Goal: Information Seeking & Learning: Learn about a topic

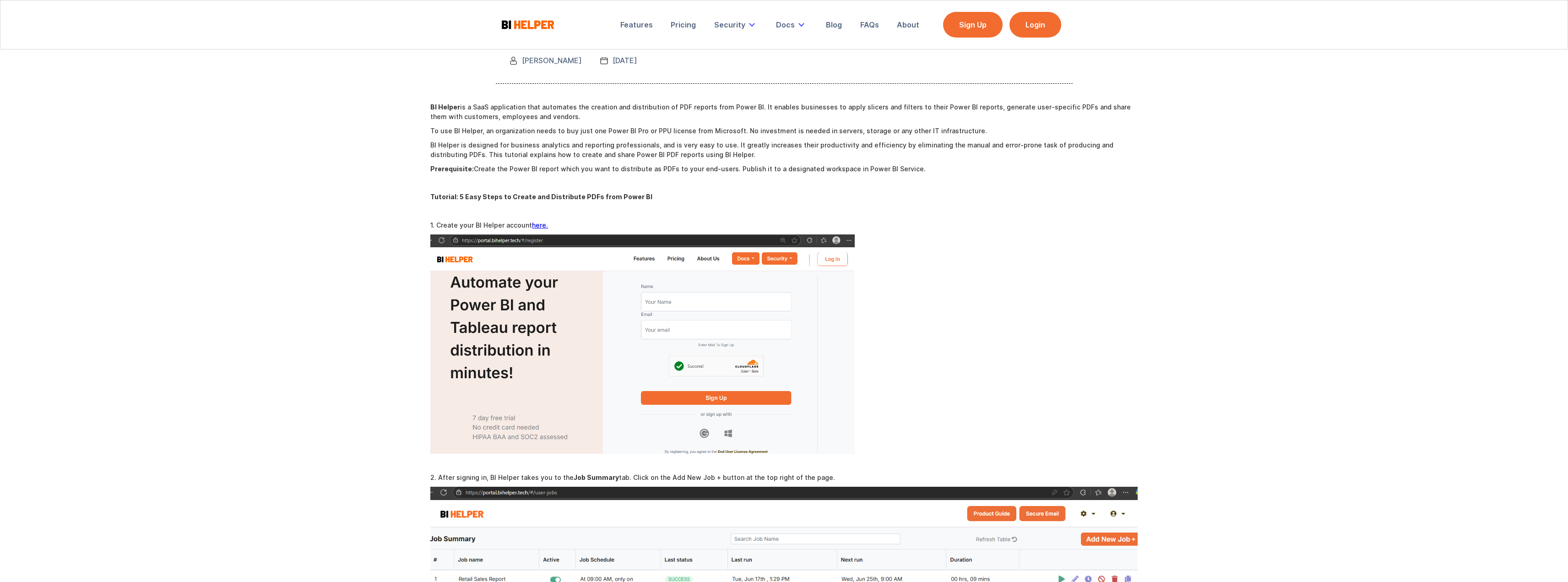
scroll to position [137, 0]
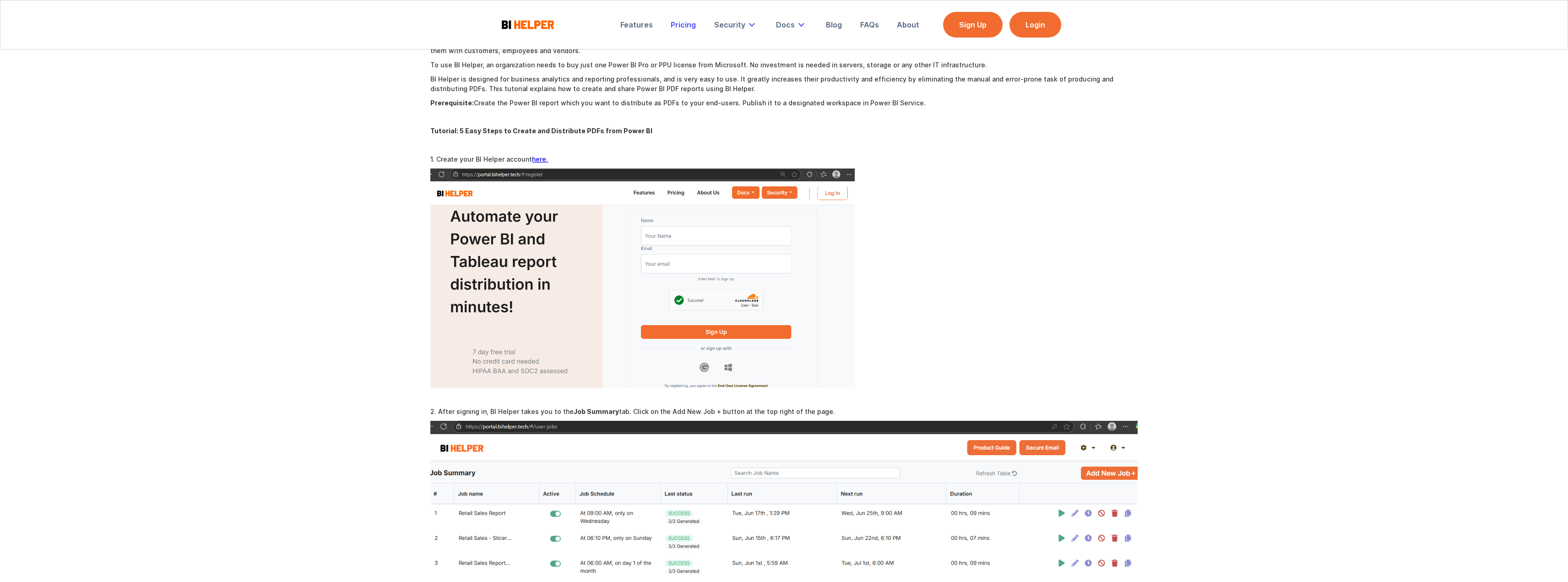
click at [688, 26] on div "Pricing" at bounding box center [683, 25] width 25 height 9
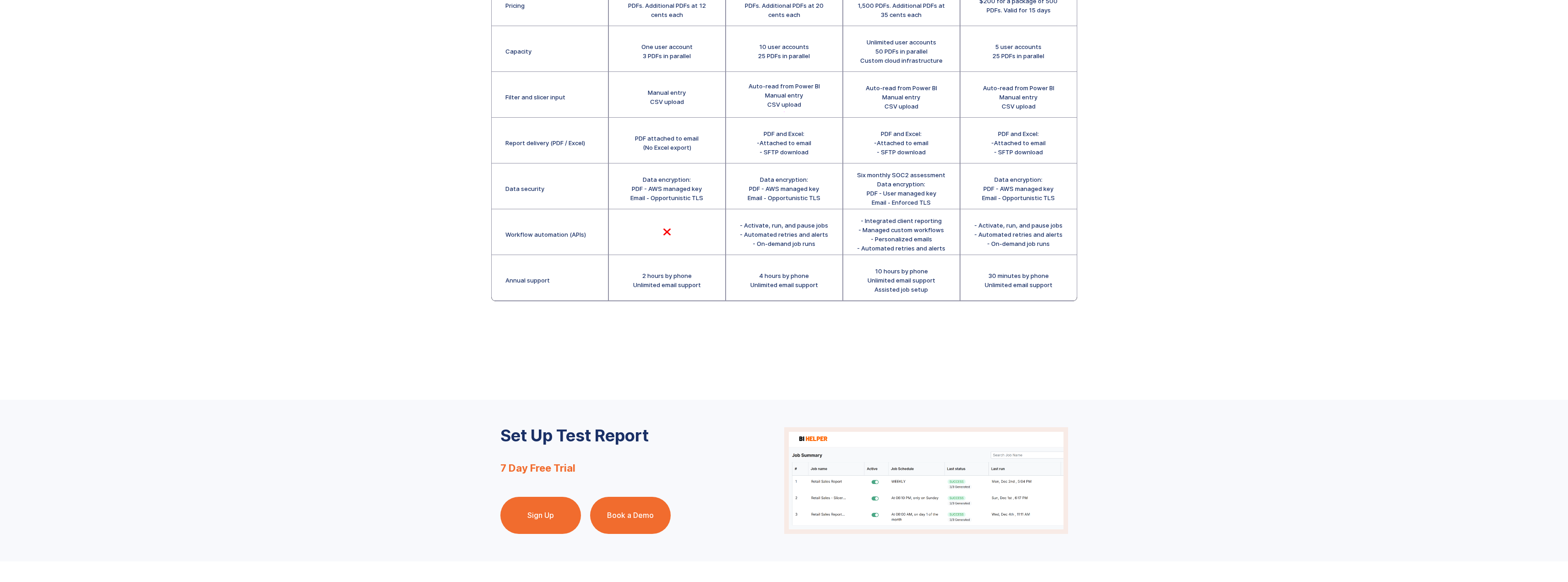
scroll to position [76, 0]
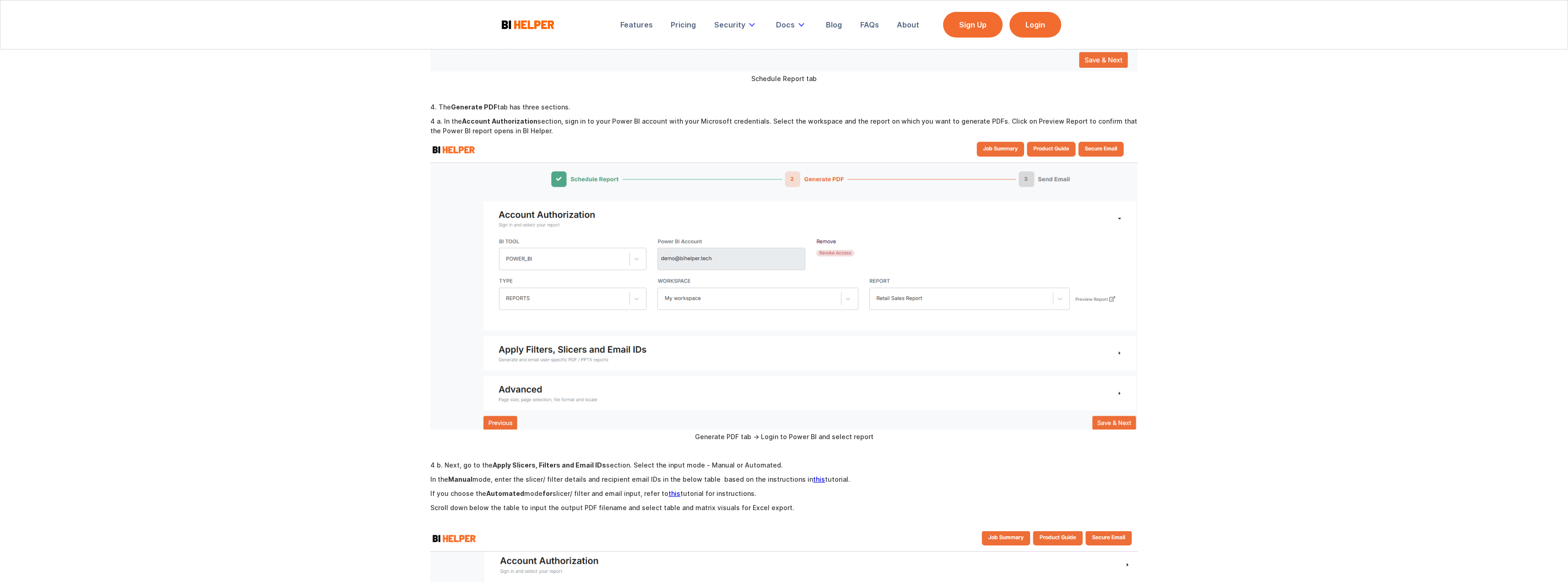
scroll to position [1007, 0]
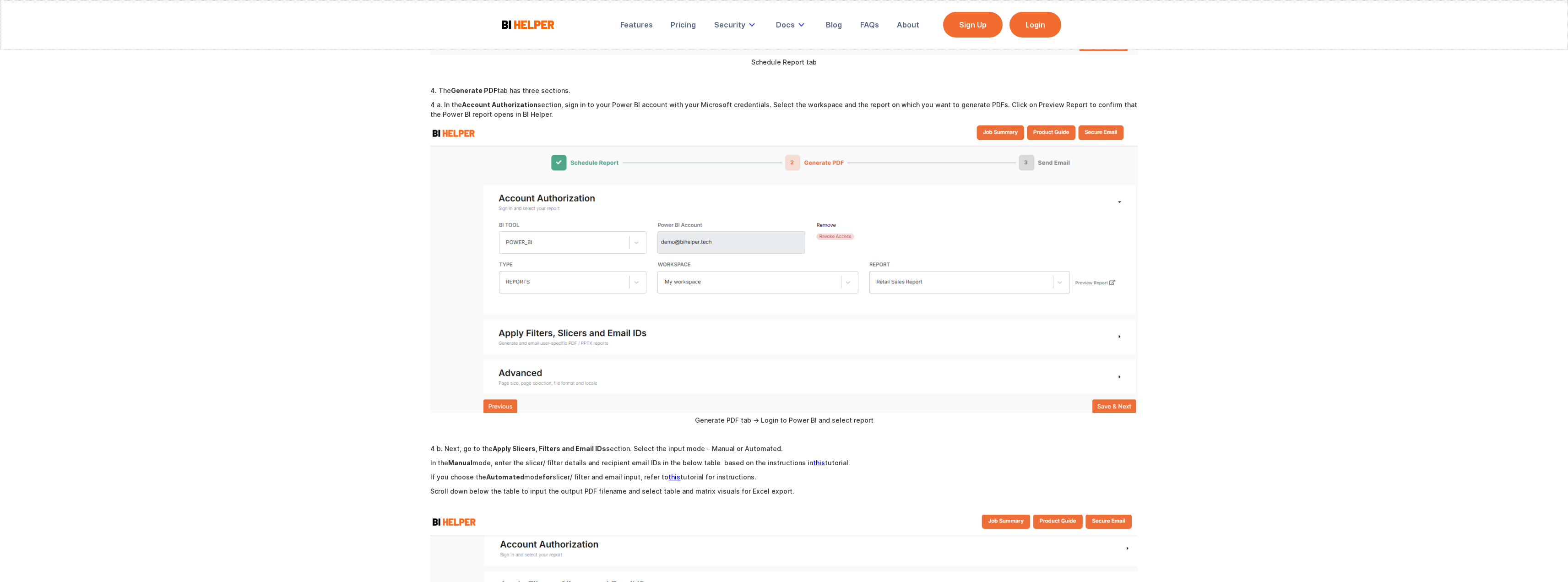
click at [819, 458] on link "this" at bounding box center [819, 462] width 12 height 8
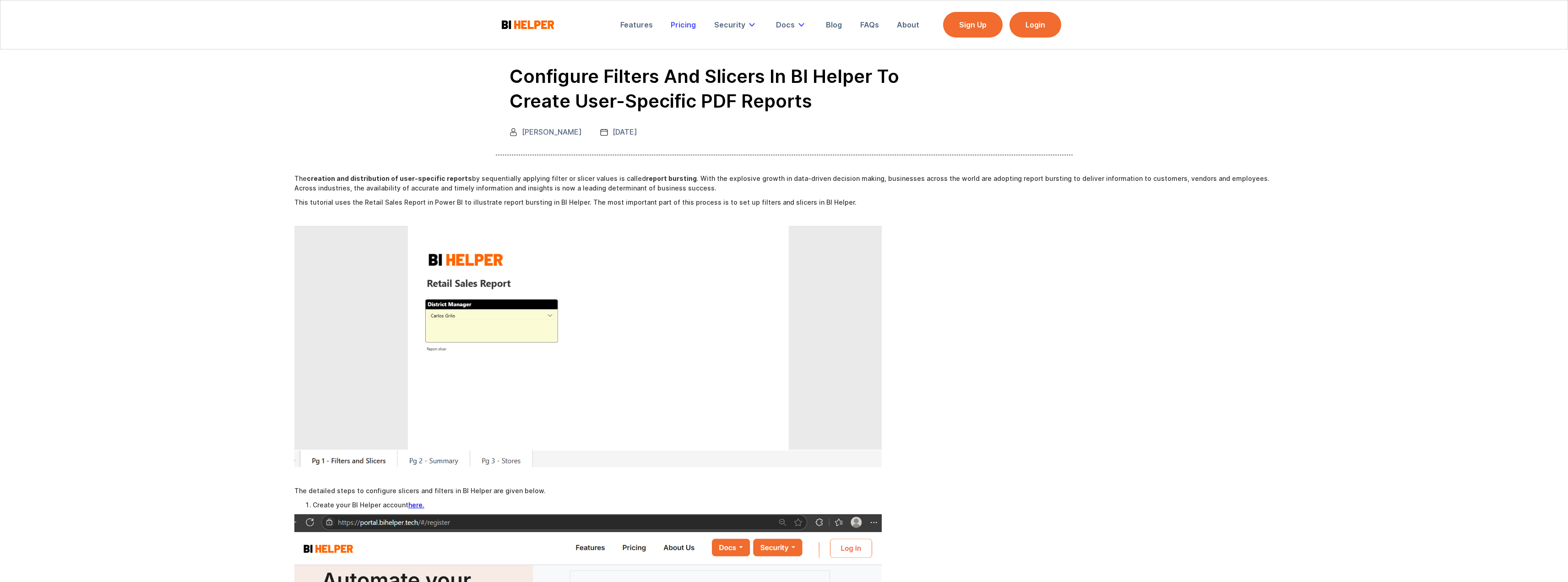
click at [684, 25] on div "Pricing" at bounding box center [683, 25] width 25 height 9
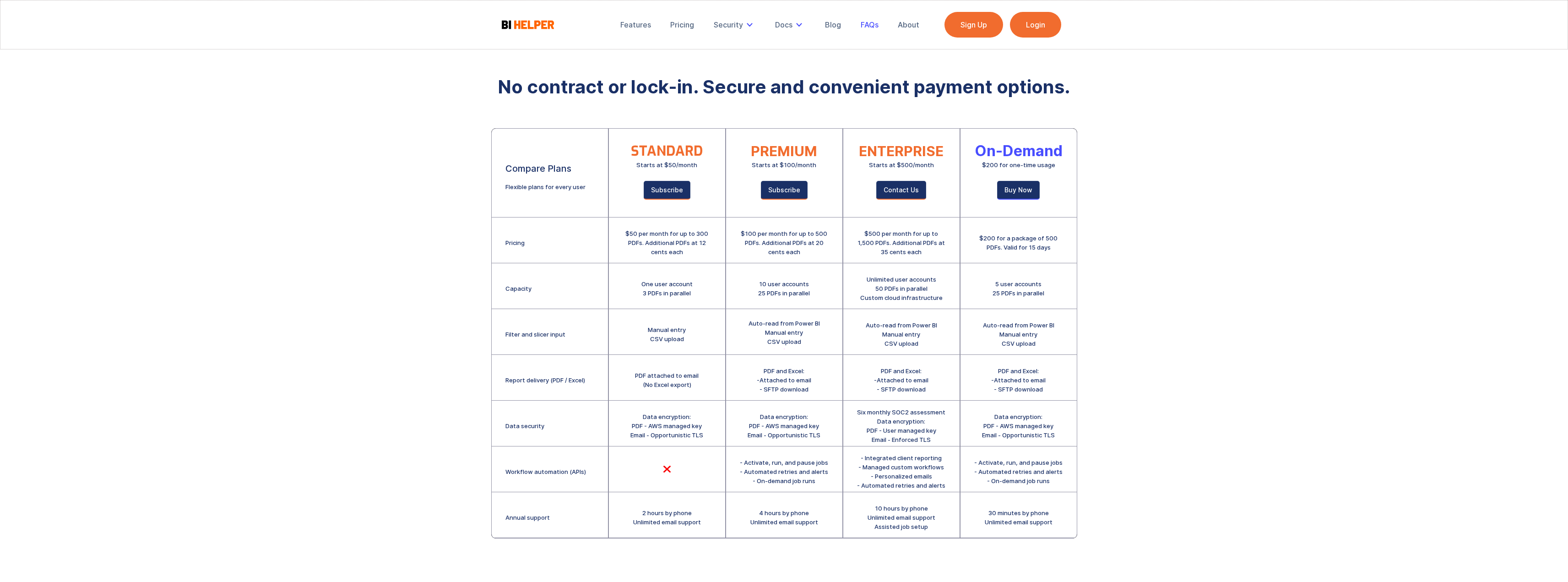
click at [870, 26] on div "FAQs" at bounding box center [870, 25] width 18 height 9
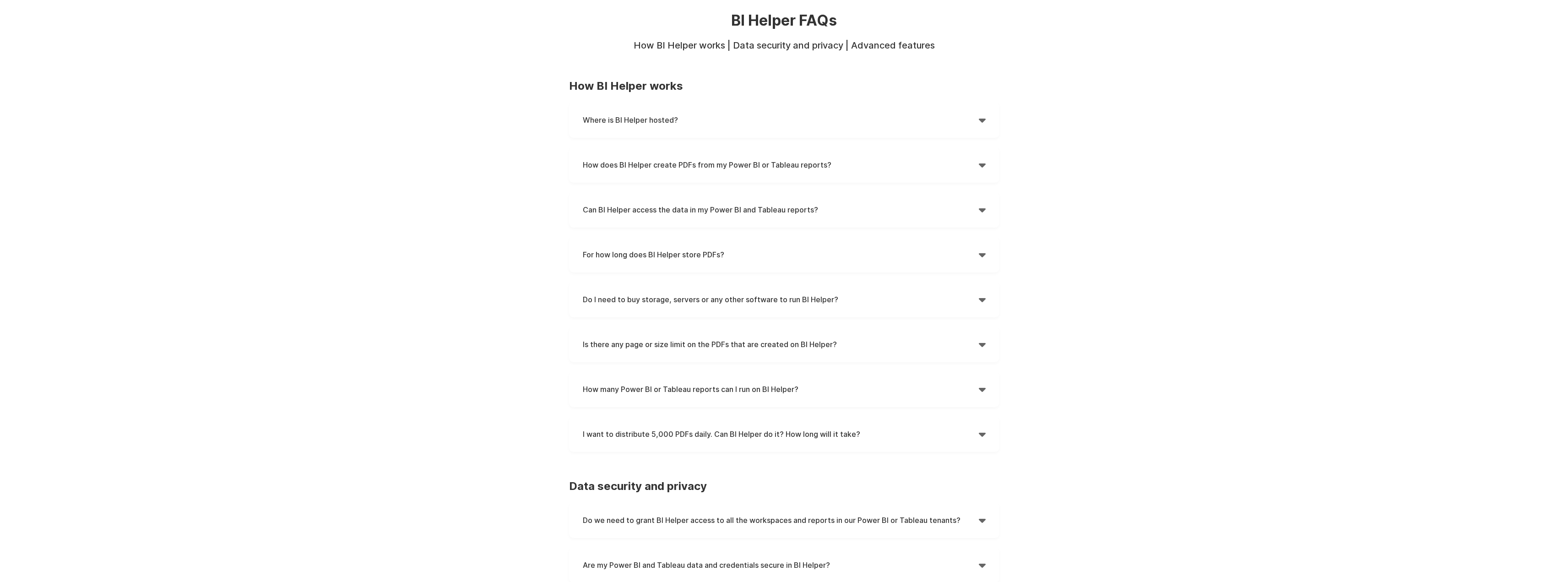
scroll to position [92, 0]
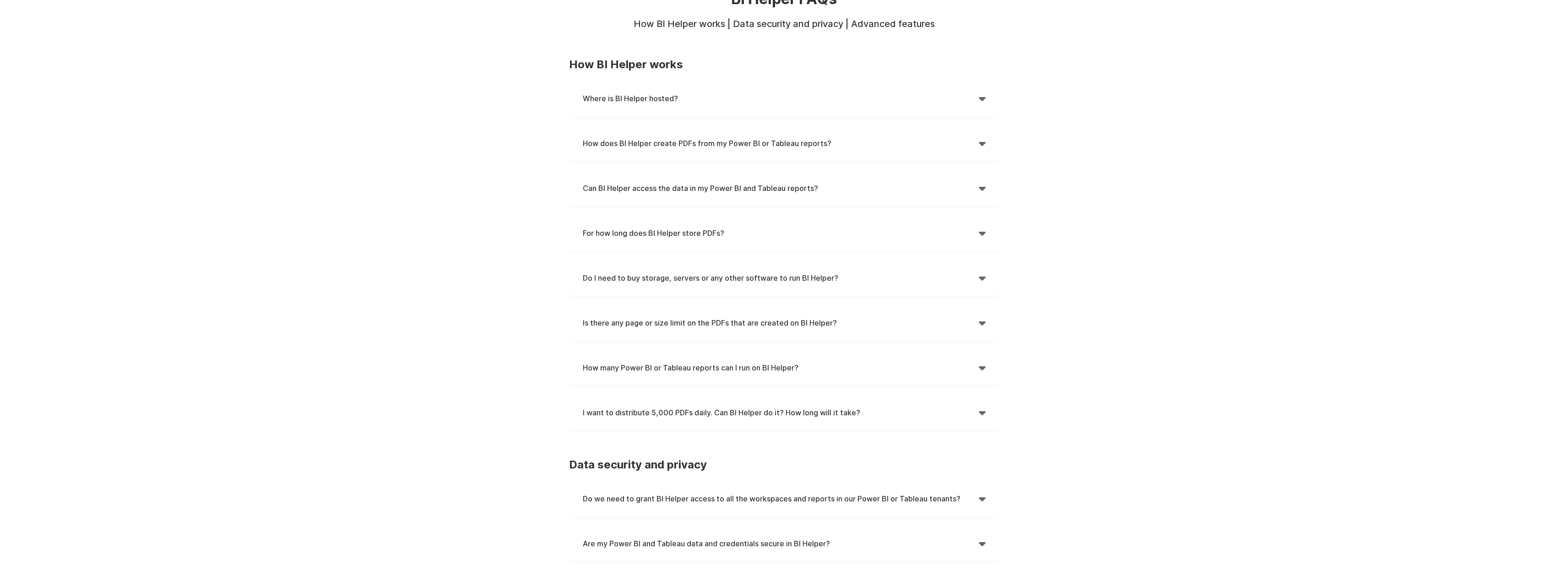
click at [977, 275] on h4 "Do I need to buy storage, servers or any other software to run BI Helper?" at bounding box center [781, 277] width 396 height 14
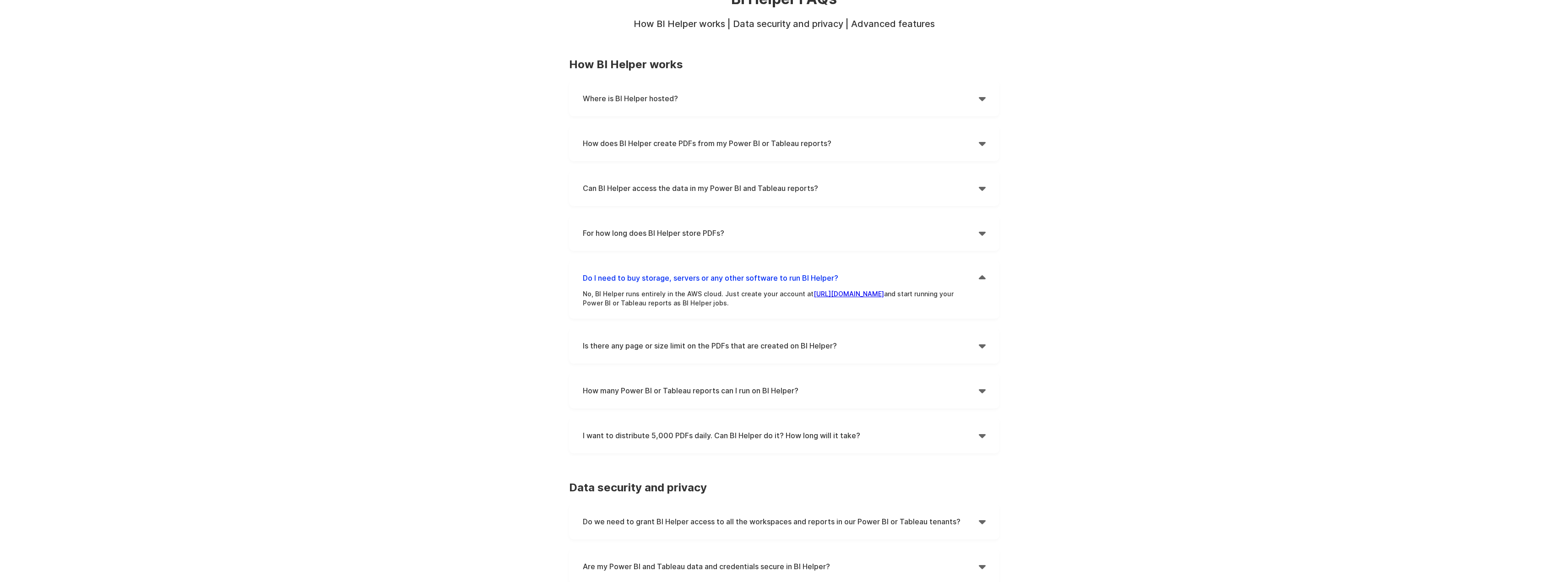
click at [977, 343] on h4 "Is there any page or size limit on the PDFs that are created on BI Helper?" at bounding box center [781, 345] width 396 height 14
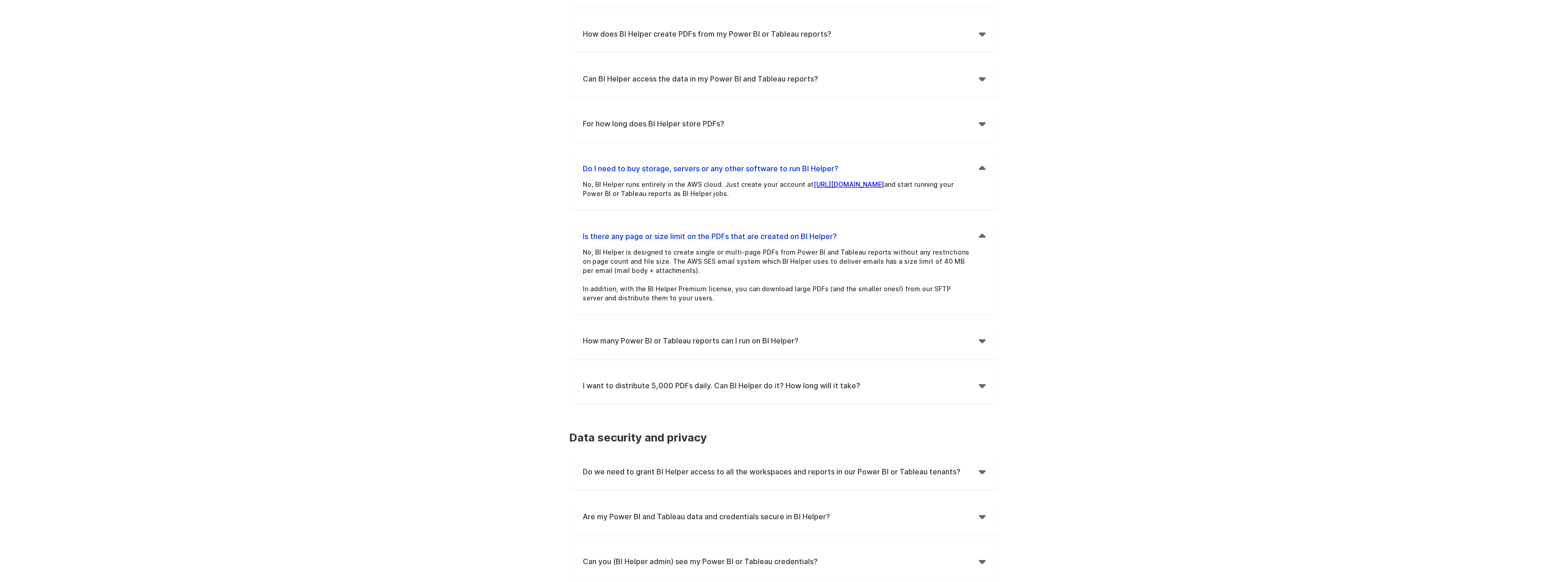
scroll to position [229, 0]
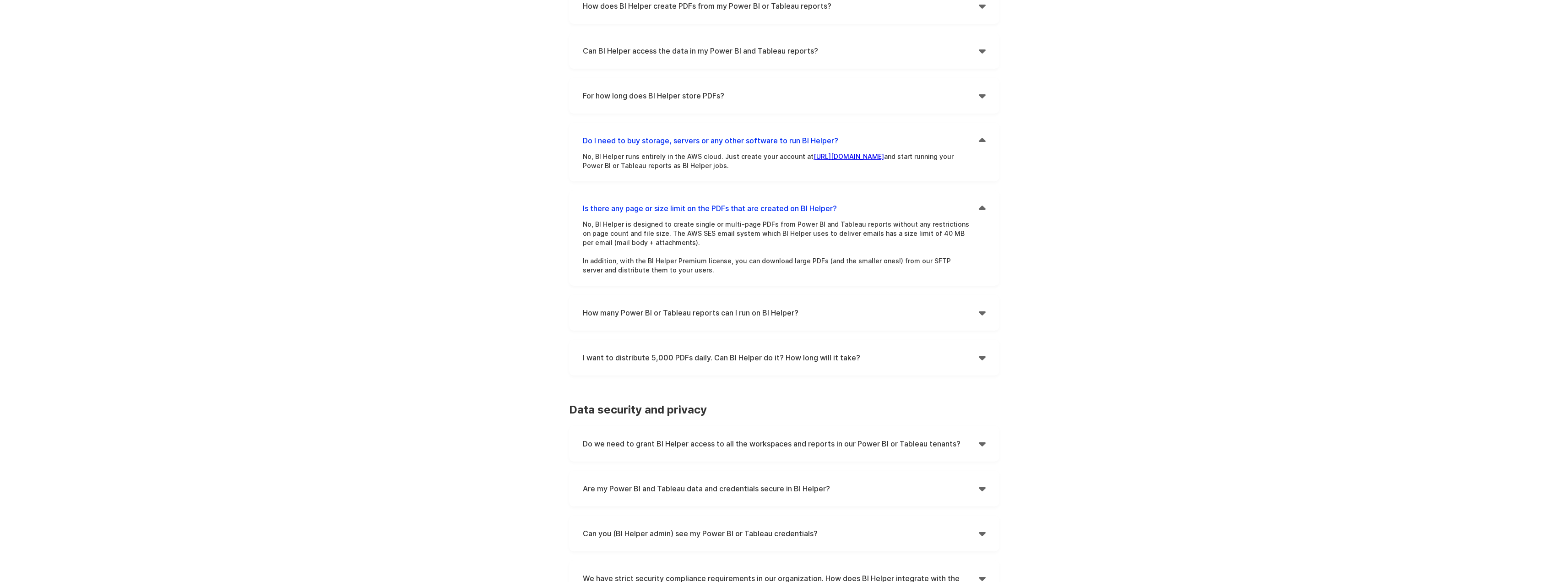
click at [982, 314] on div "" at bounding box center [982, 312] width 7 height 14
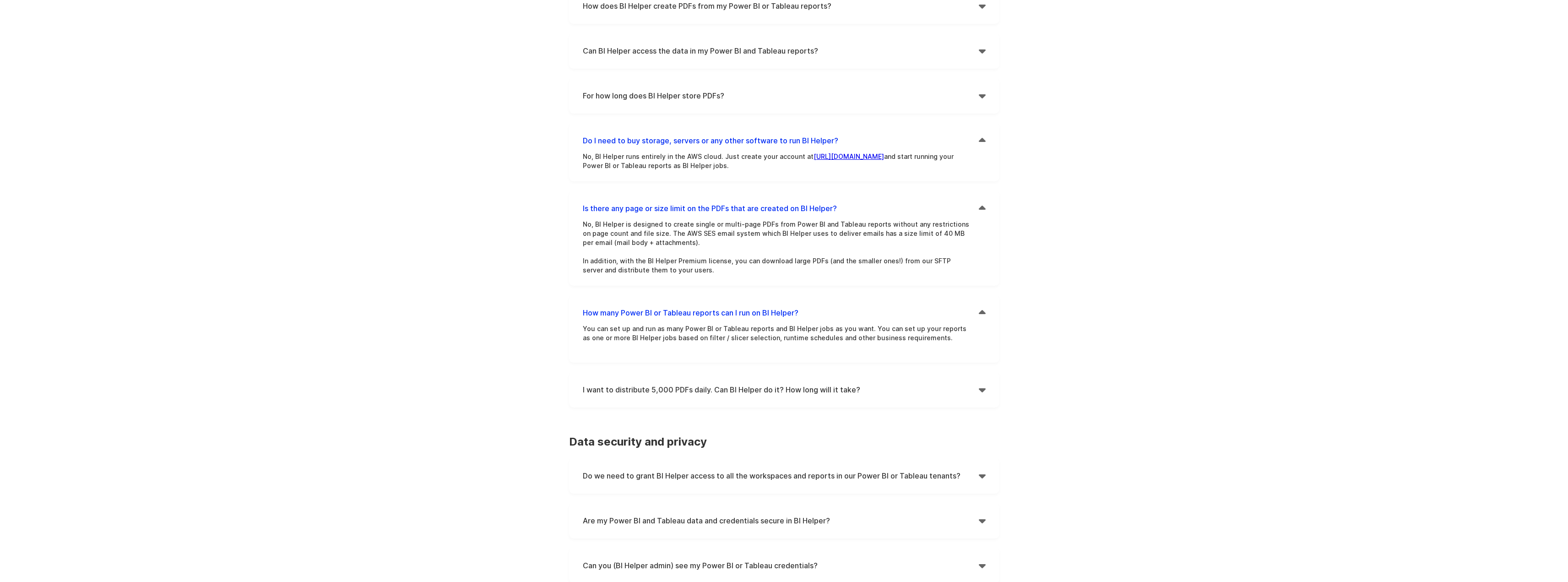
scroll to position [275, 0]
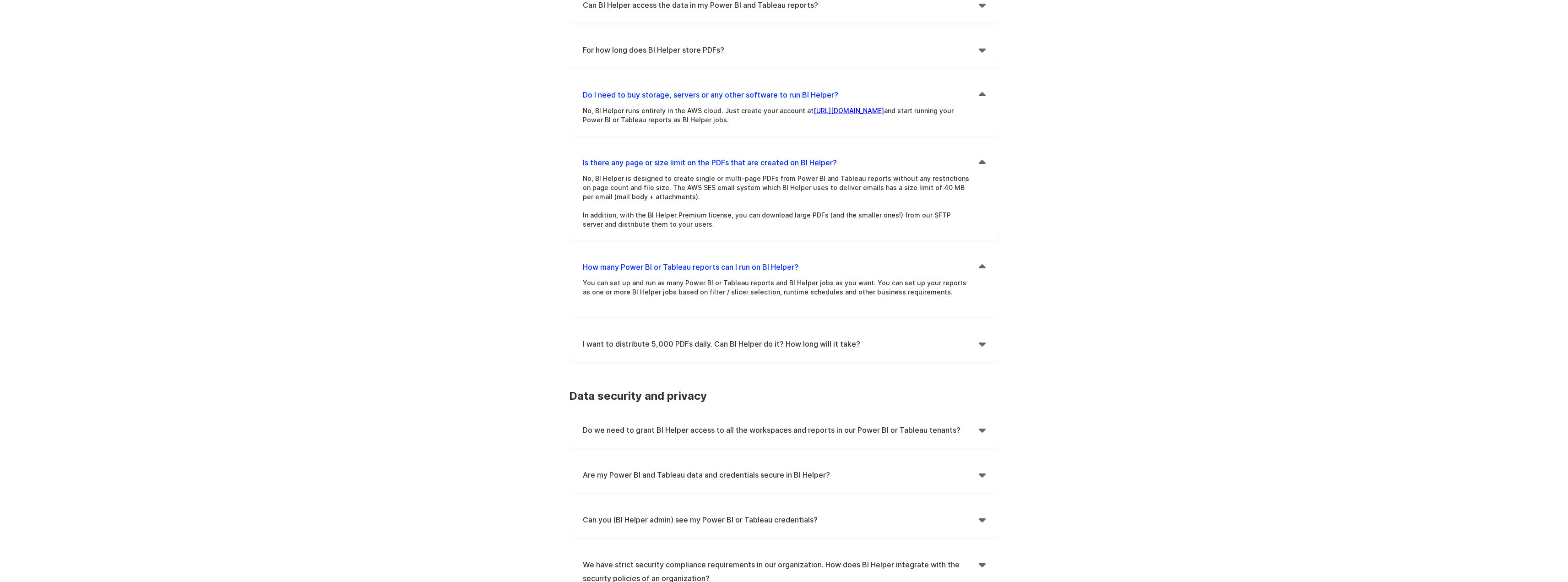
click at [981, 345] on div "" at bounding box center [982, 343] width 7 height 14
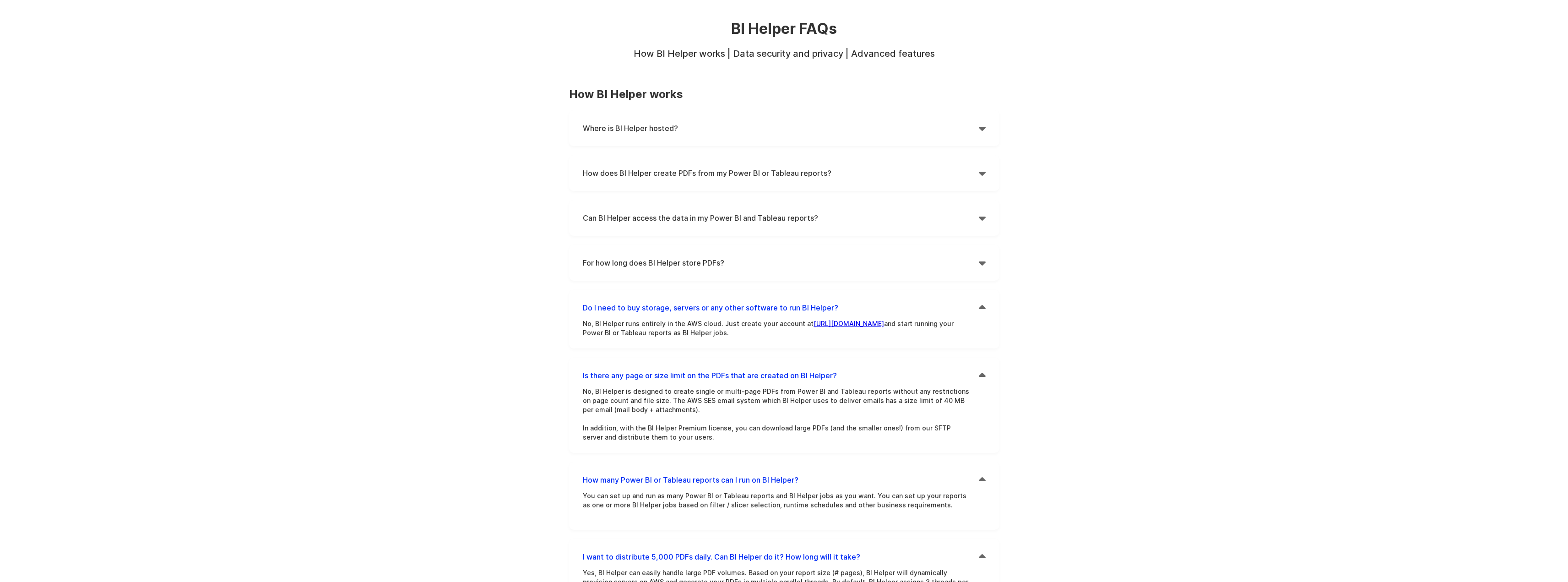
scroll to position [0, 0]
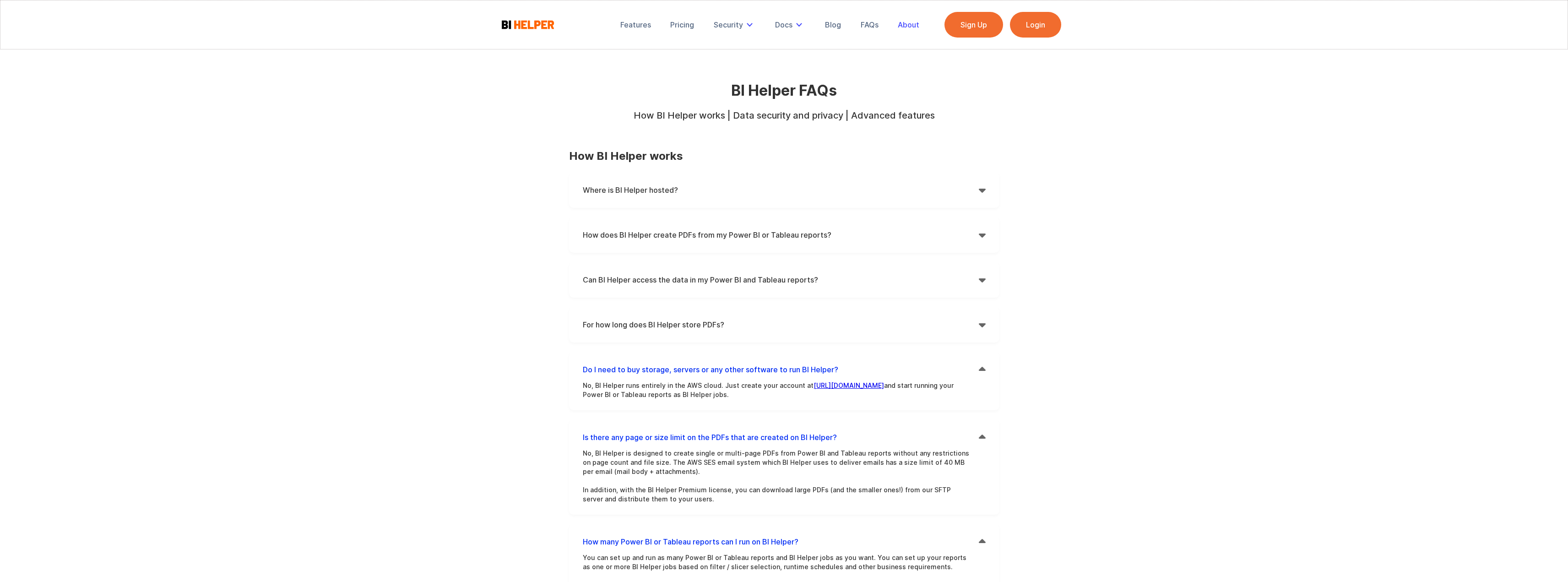
click at [908, 27] on div "About" at bounding box center [908, 25] width 21 height 9
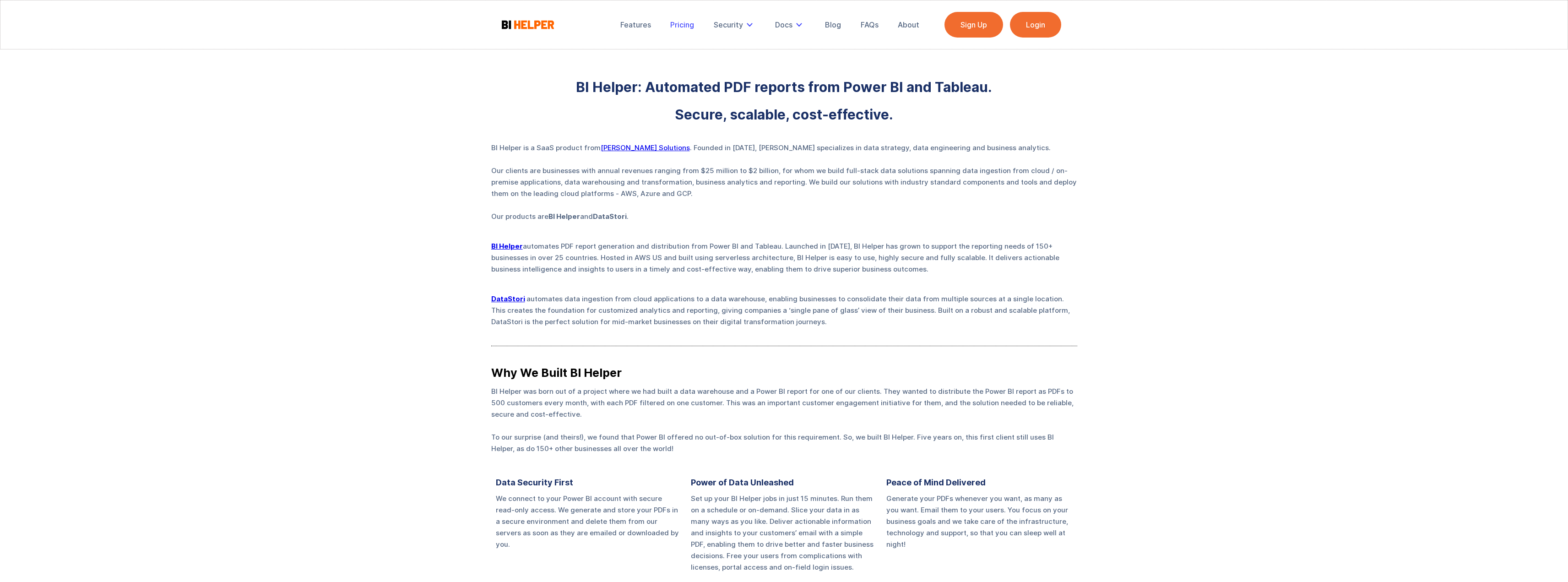
click at [676, 23] on div "Pricing" at bounding box center [682, 25] width 24 height 9
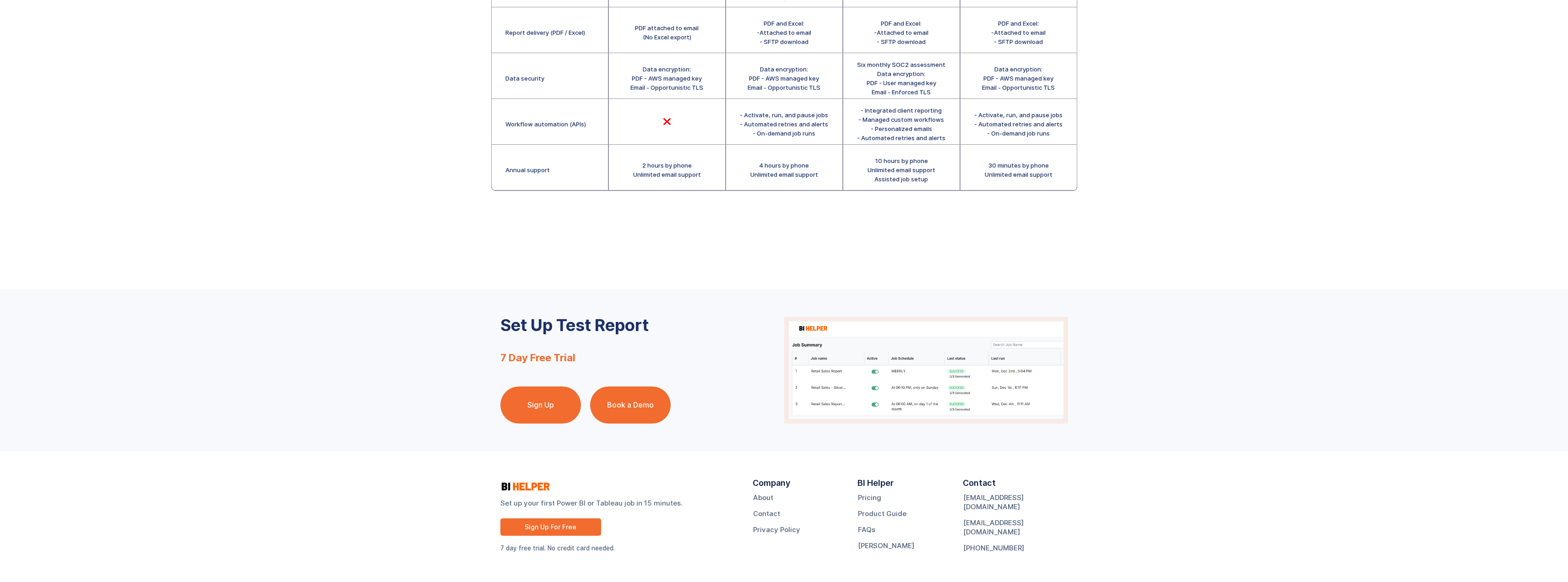
scroll to position [350, 0]
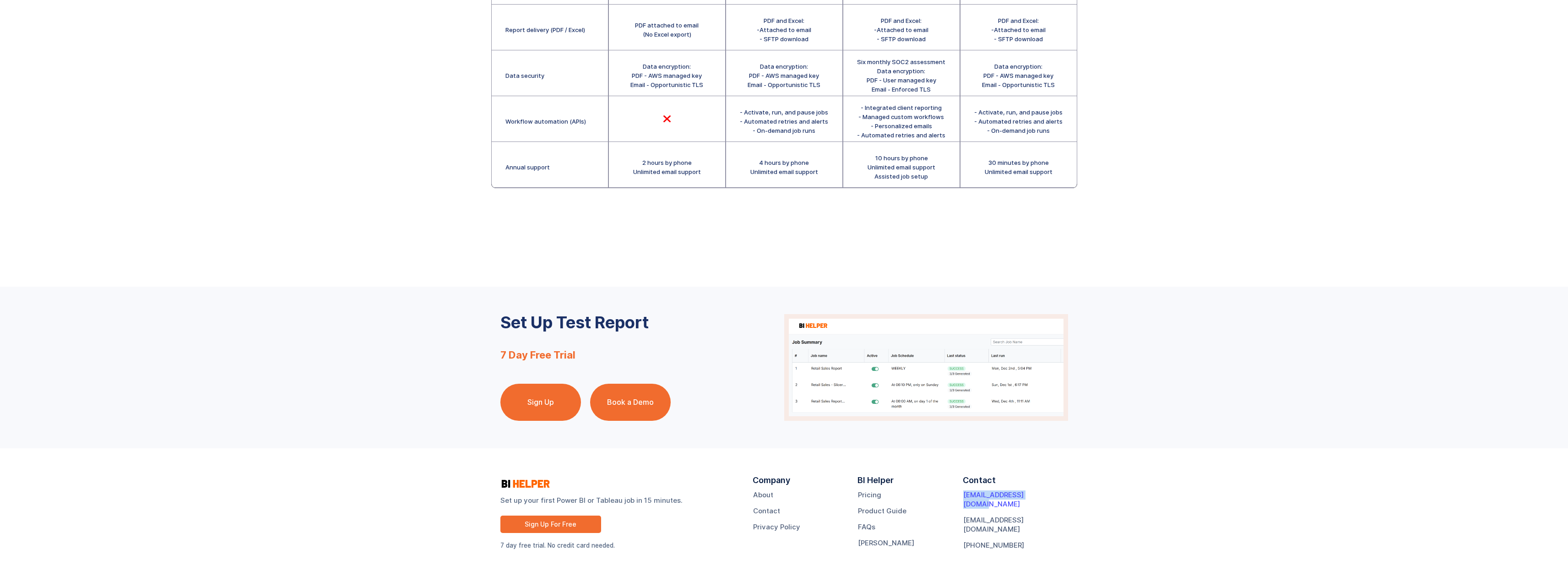
drag, startPoint x: 1040, startPoint y: 495, endPoint x: 964, endPoint y: 497, distance: 76.0
click at [964, 497] on div "Contact [EMAIL_ADDRESS][DOMAIN_NAME] [EMAIL_ADDRESS][DOMAIN_NAME] [PHONE_NUMBER]" at bounding box center [1016, 515] width 105 height 81
copy link "[EMAIL_ADDRESS][DOMAIN_NAME]"
click at [645, 401] on link "Book a Demo" at bounding box center [630, 402] width 81 height 37
